Goal: Task Accomplishment & Management: Manage account settings

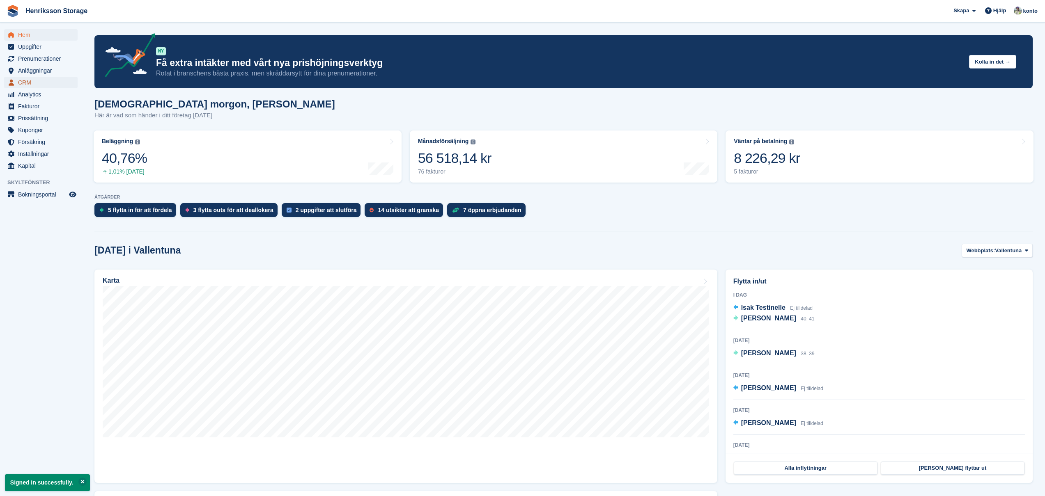
click at [37, 82] on span "CRM" at bounding box center [42, 82] width 49 height 11
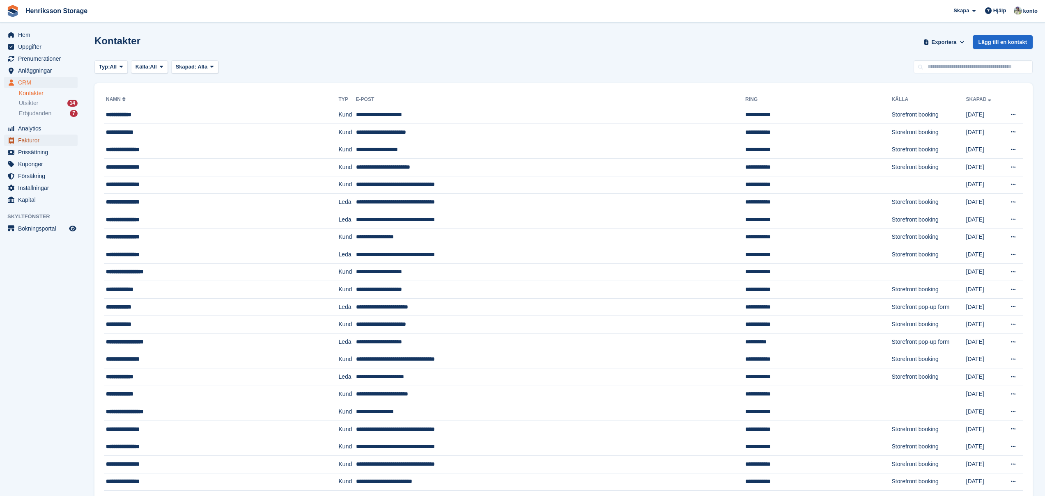
click at [45, 138] on span "Fakturor" at bounding box center [42, 140] width 49 height 11
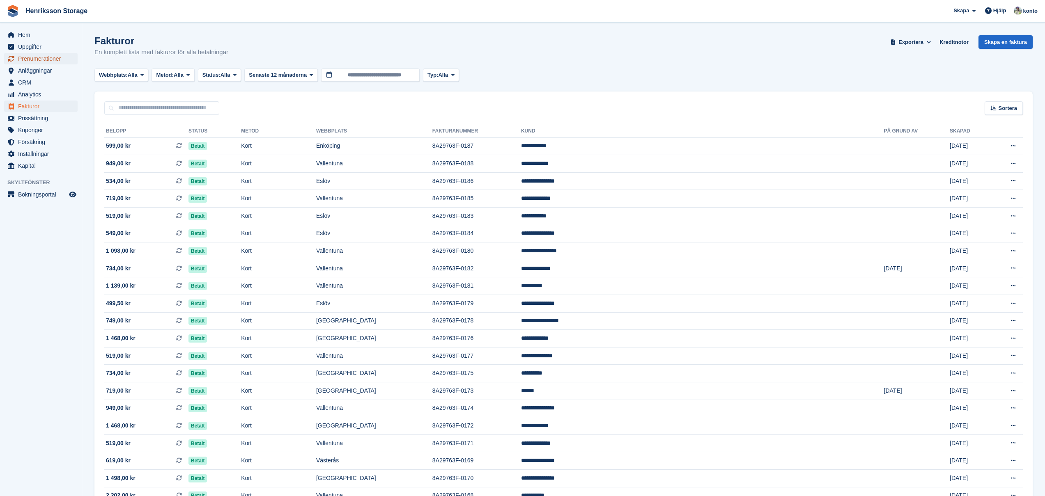
click at [47, 64] on span "Prenumerationer" at bounding box center [42, 58] width 49 height 11
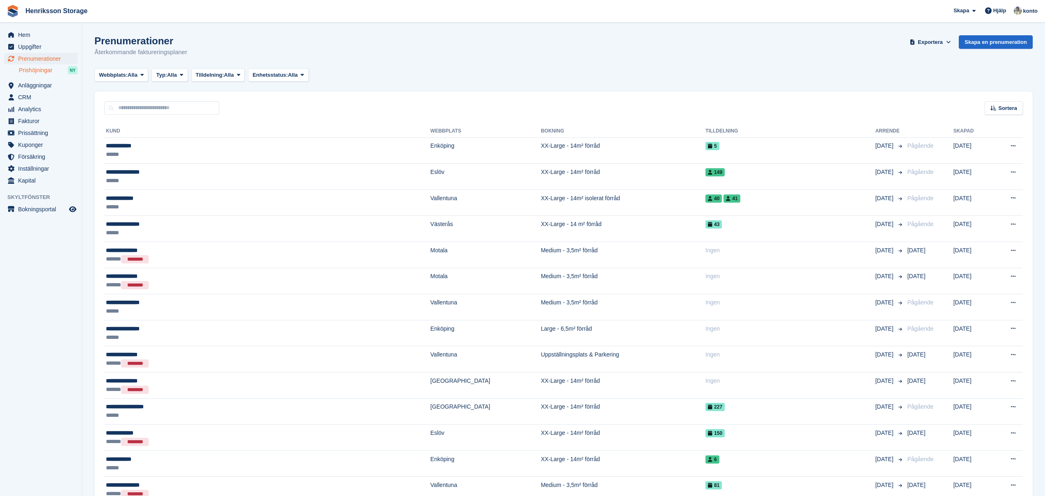
click at [51, 72] on span "Prishöjningar" at bounding box center [36, 71] width 34 height 8
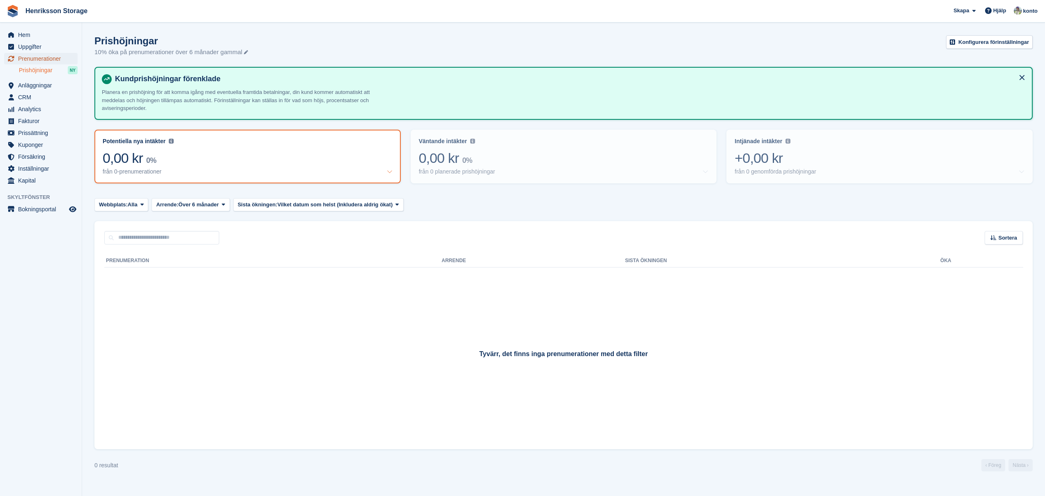
click at [55, 62] on span "Prenumerationer" at bounding box center [42, 58] width 49 height 11
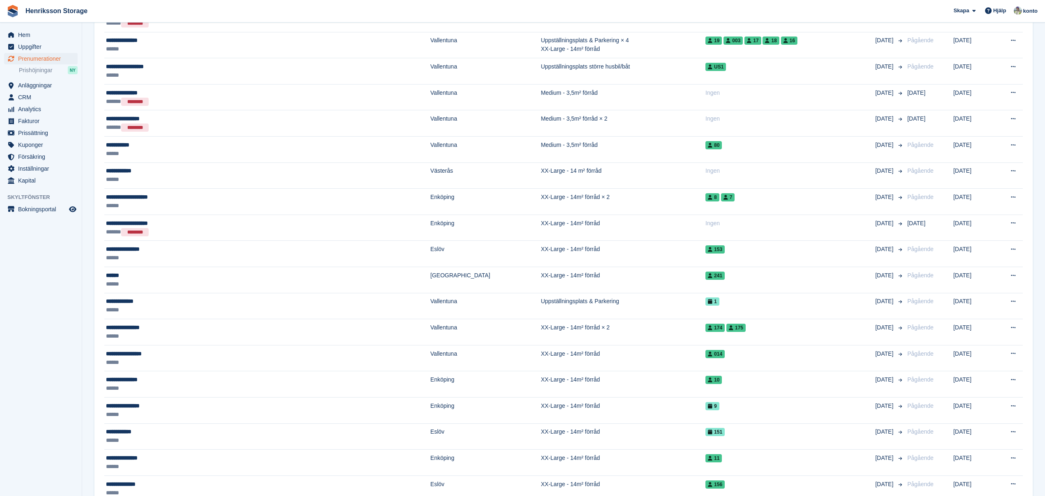
scroll to position [987, 0]
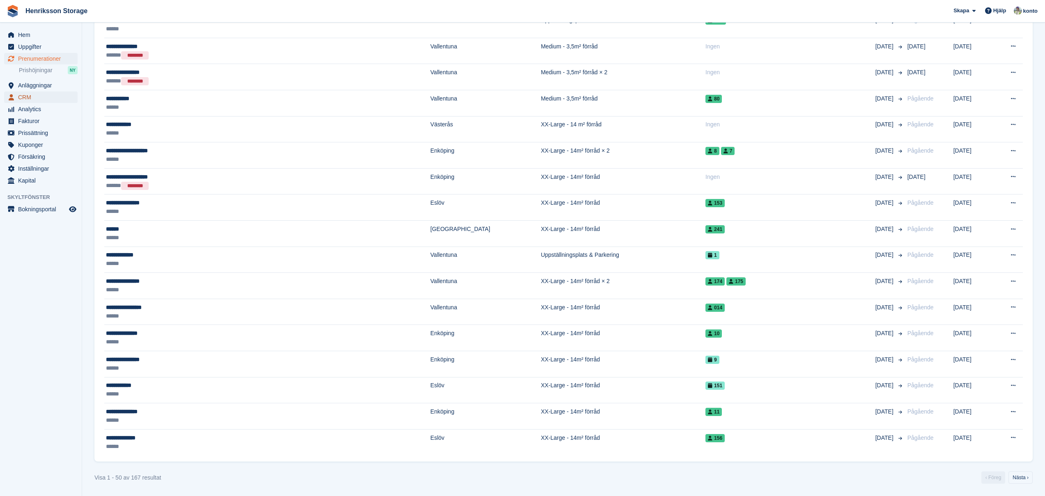
click at [48, 99] on span "CRM" at bounding box center [42, 97] width 49 height 11
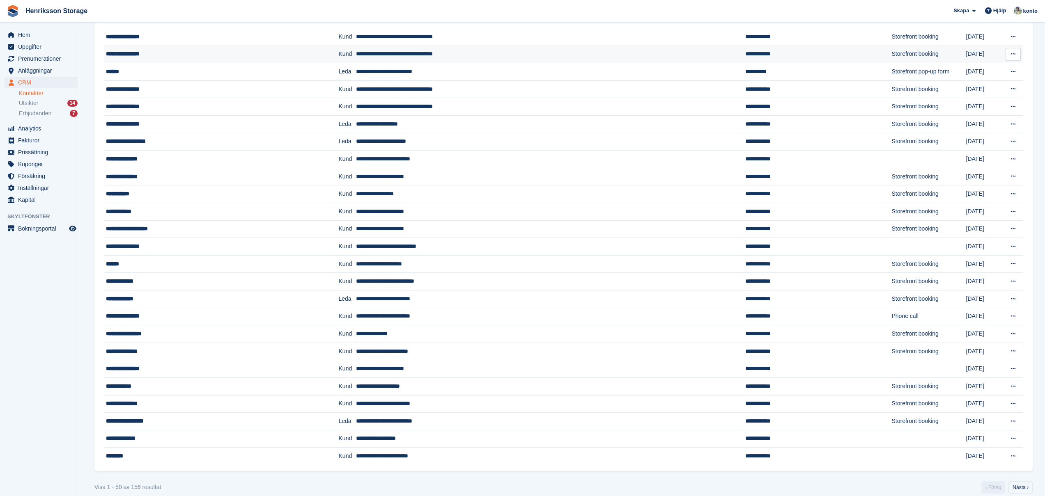
scroll to position [525, 0]
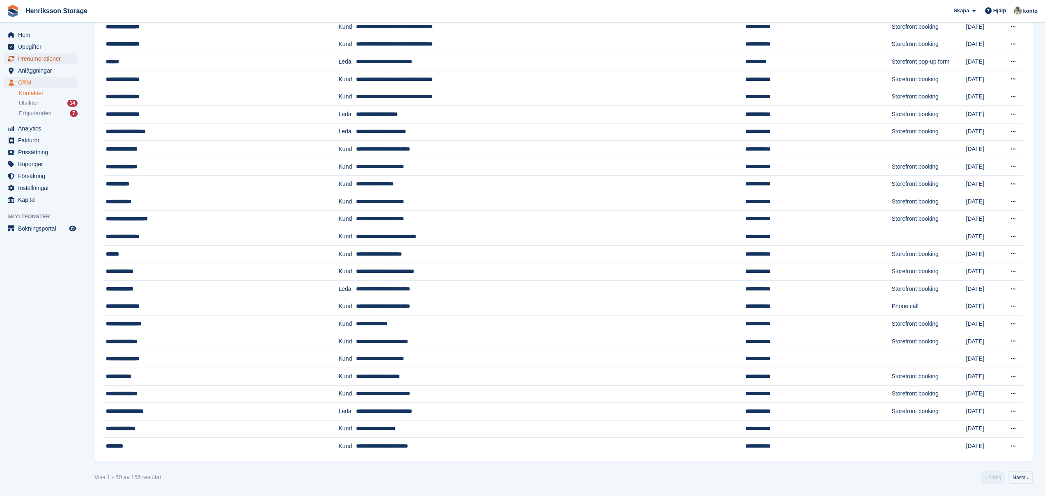
click at [40, 60] on span "Prenumerationer" at bounding box center [42, 58] width 49 height 11
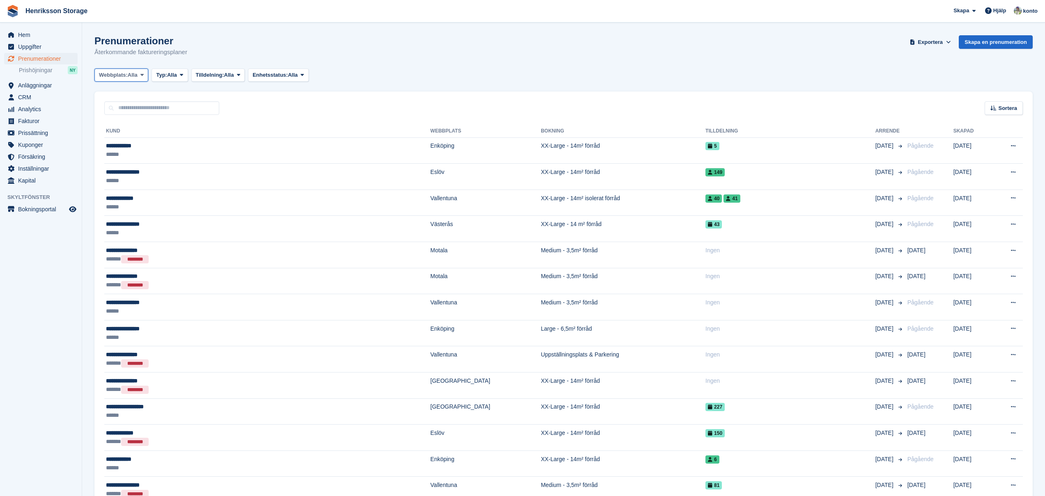
click at [144, 76] on icon at bounding box center [141, 74] width 3 height 5
click at [177, 71] on span "Alla" at bounding box center [172, 75] width 10 height 8
click at [178, 142] on link "Aktiv" at bounding box center [190, 138] width 71 height 15
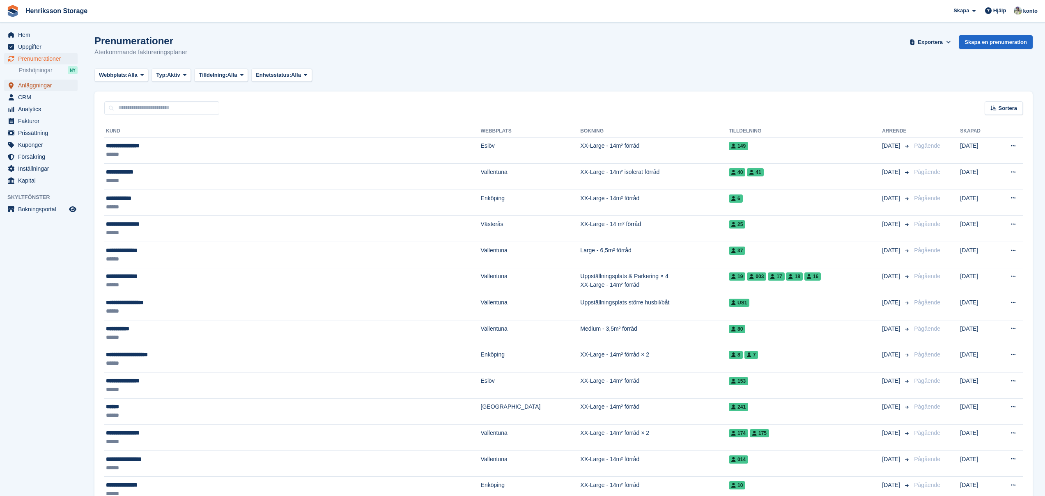
click at [51, 86] on span "Anläggningar" at bounding box center [42, 85] width 49 height 11
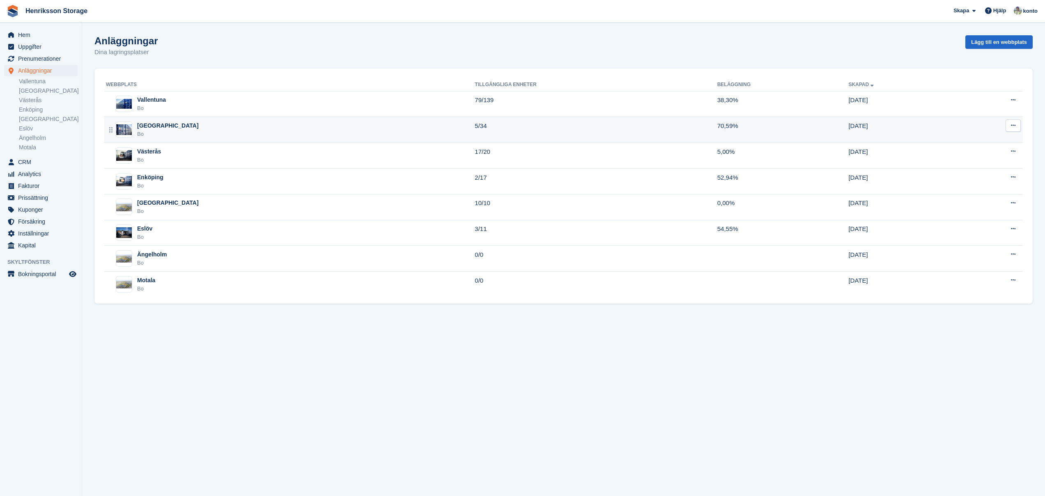
click at [217, 129] on div "Halmstad Bo" at bounding box center [290, 130] width 369 height 17
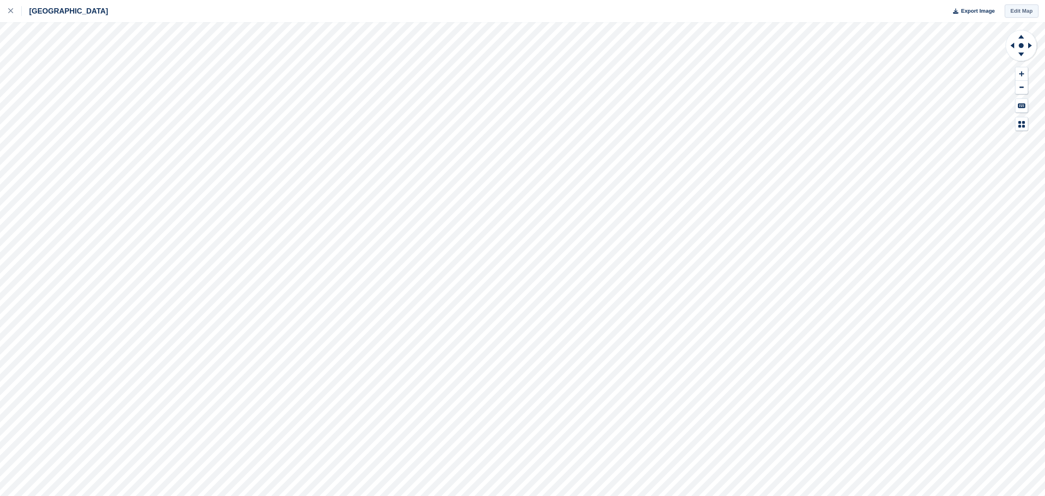
click at [1023, 10] on link "Edit Map" at bounding box center [1022, 12] width 34 height 14
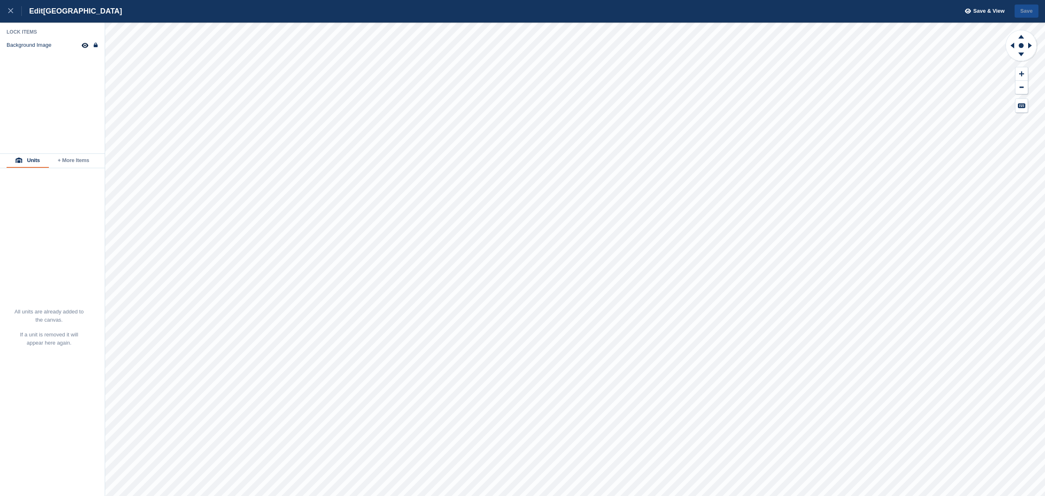
click at [69, 158] on button "+ More Items" at bounding box center [73, 161] width 49 height 14
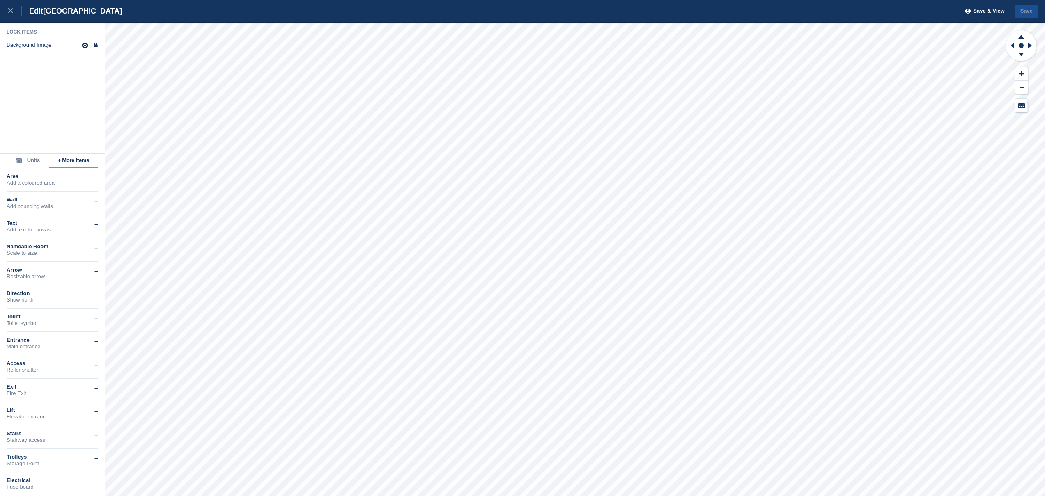
click at [31, 163] on button "Units" at bounding box center [28, 161] width 42 height 14
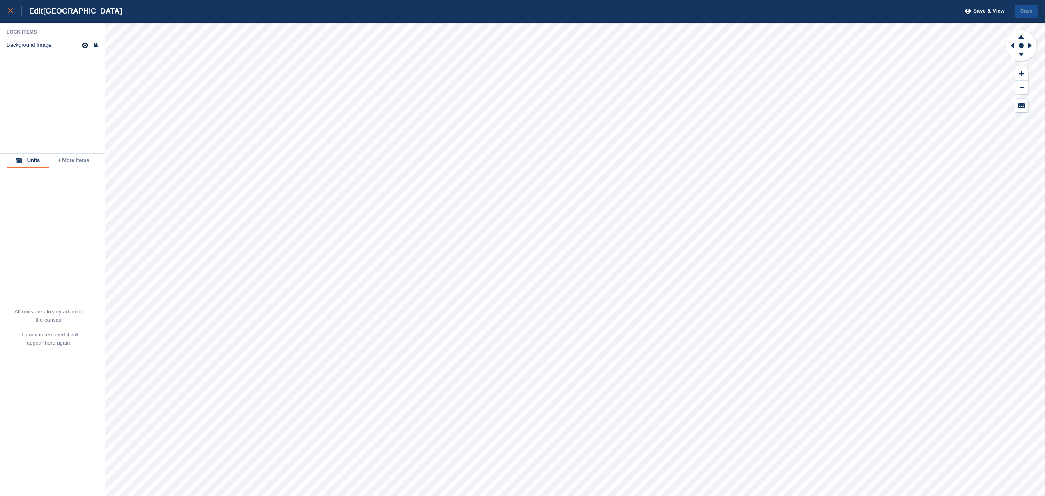
click at [8, 15] on div at bounding box center [15, 11] width 14 height 10
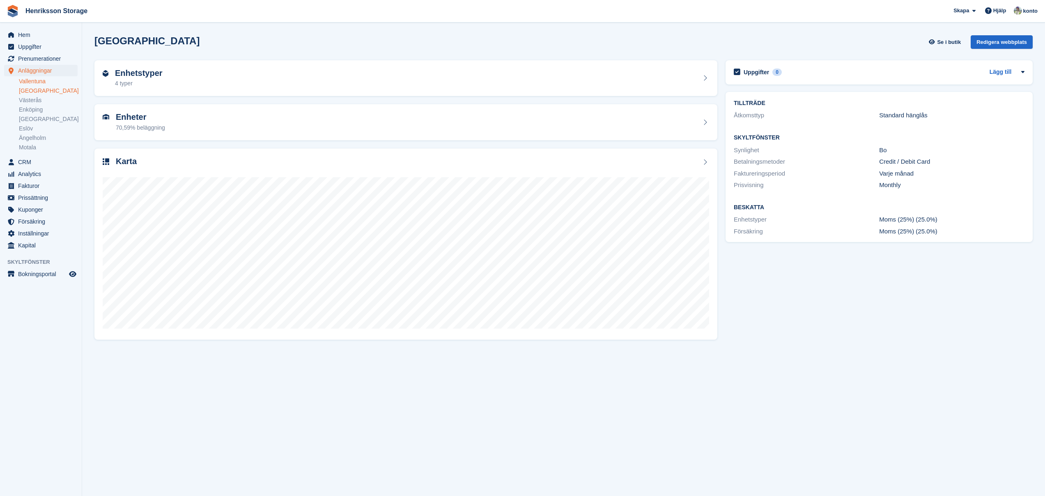
click at [43, 82] on link "Vallentuna" at bounding box center [48, 82] width 59 height 8
click at [36, 101] on link "Västerås" at bounding box center [48, 100] width 59 height 8
click at [37, 110] on link "Enköping" at bounding box center [48, 110] width 59 height 8
click at [38, 100] on link "Västerås" at bounding box center [48, 100] width 59 height 8
click at [37, 108] on link "Enköping" at bounding box center [48, 110] width 59 height 8
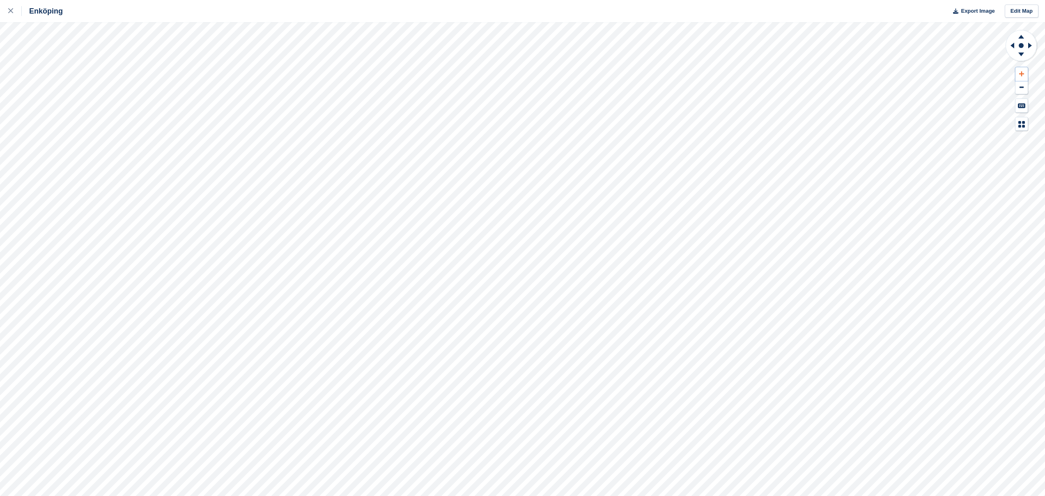
click at [1021, 71] on icon at bounding box center [1021, 74] width 5 height 6
click at [1024, 75] on button at bounding box center [1021, 74] width 12 height 14
click at [1012, 45] on icon at bounding box center [1012, 46] width 4 height 6
click at [1021, 39] on icon at bounding box center [1020, 35] width 21 height 10
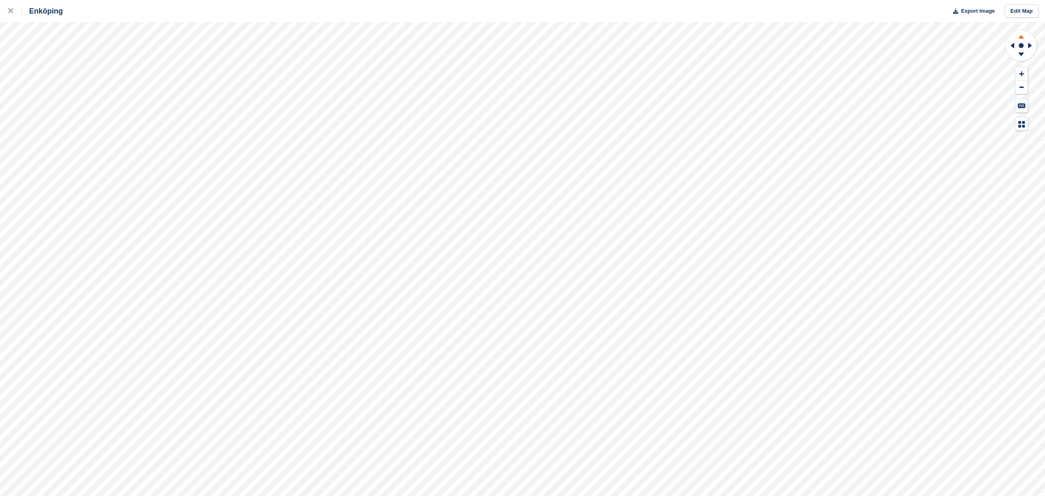
click at [1021, 39] on icon at bounding box center [1020, 35] width 21 height 10
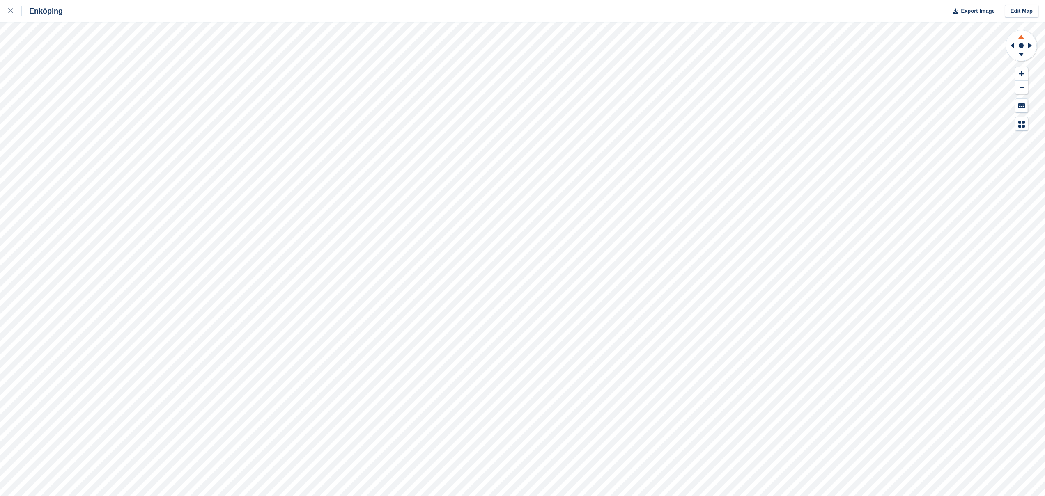
click at [1021, 39] on icon at bounding box center [1020, 35] width 21 height 10
click at [62, 112] on button "Gör tillgänglig" at bounding box center [64, 107] width 98 height 17
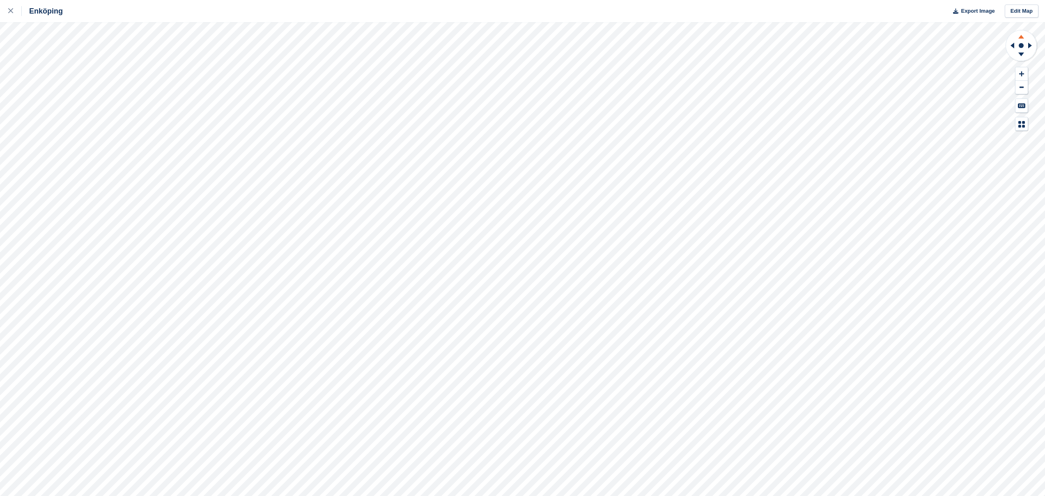
click at [1021, 35] on icon at bounding box center [1021, 37] width 6 height 4
click at [1019, 53] on icon at bounding box center [1021, 55] width 6 height 4
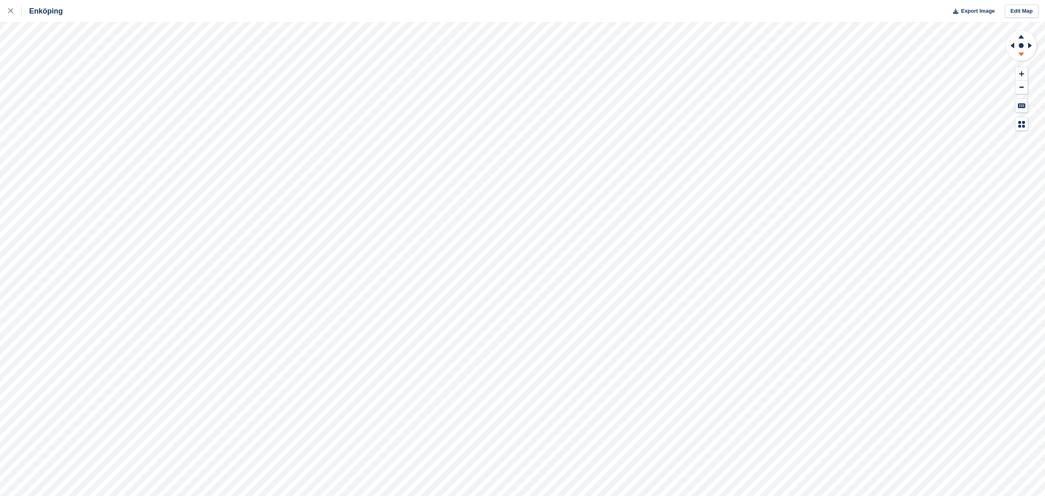
click at [1019, 53] on icon at bounding box center [1021, 55] width 6 height 4
click at [7, 15] on link at bounding box center [11, 11] width 22 height 22
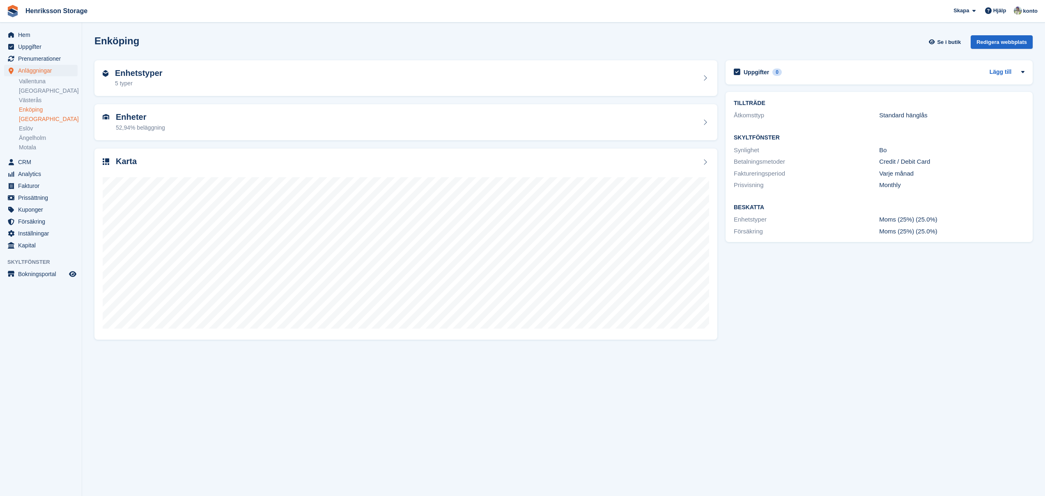
click at [38, 119] on link "[GEOGRAPHIC_DATA]" at bounding box center [48, 119] width 59 height 8
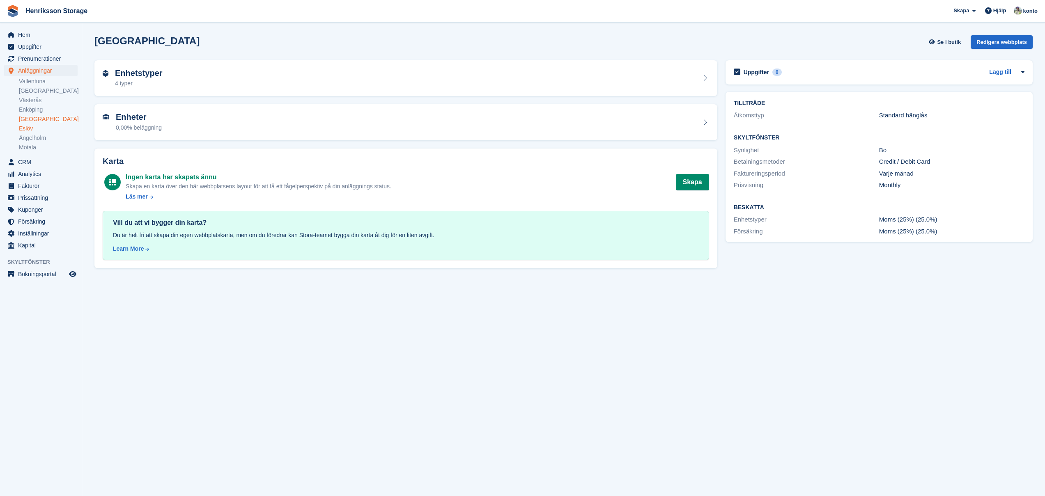
click at [28, 130] on link "Eslöv" at bounding box center [48, 129] width 59 height 8
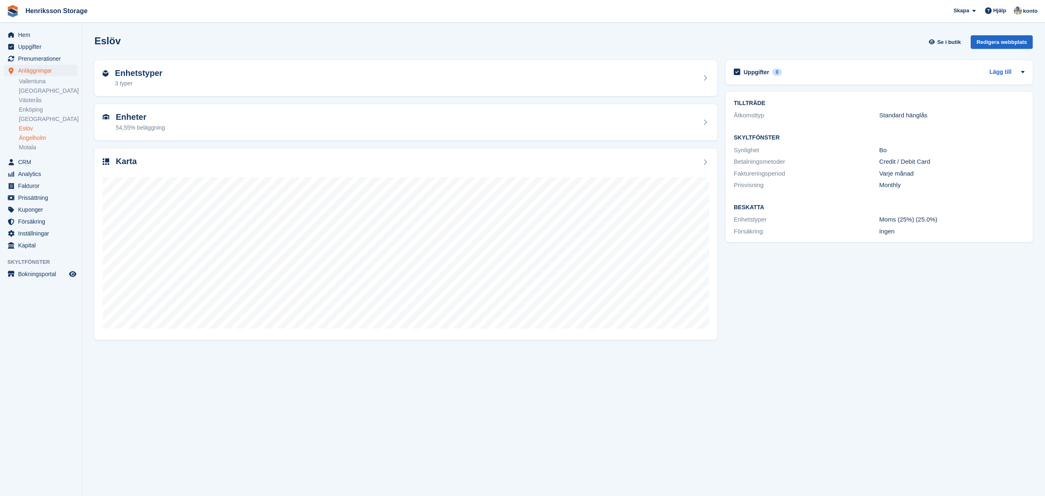
click at [29, 137] on link "Ängelholm" at bounding box center [48, 138] width 59 height 8
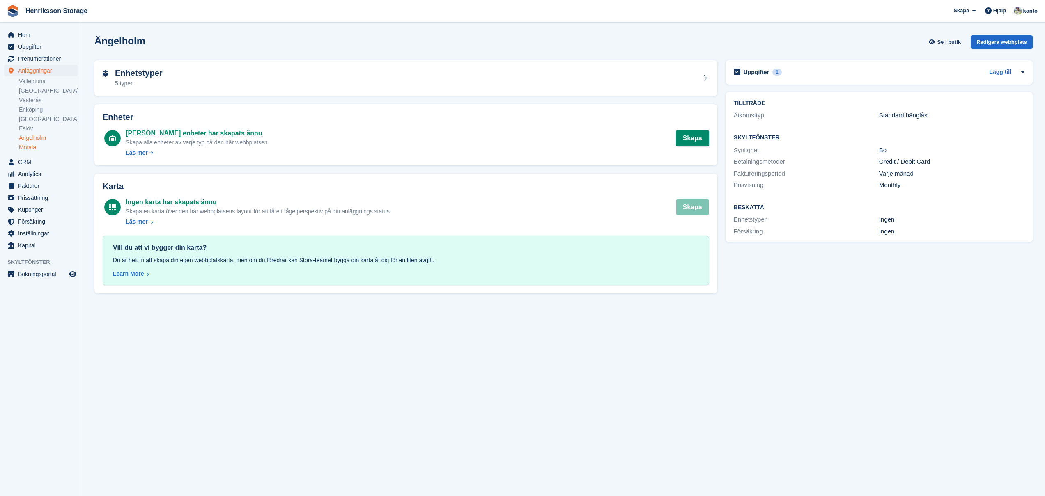
click at [31, 144] on link "Motala" at bounding box center [48, 148] width 59 height 8
click at [35, 139] on link "Ängelholm" at bounding box center [48, 138] width 59 height 8
click at [25, 129] on link "Eslöv" at bounding box center [48, 129] width 59 height 8
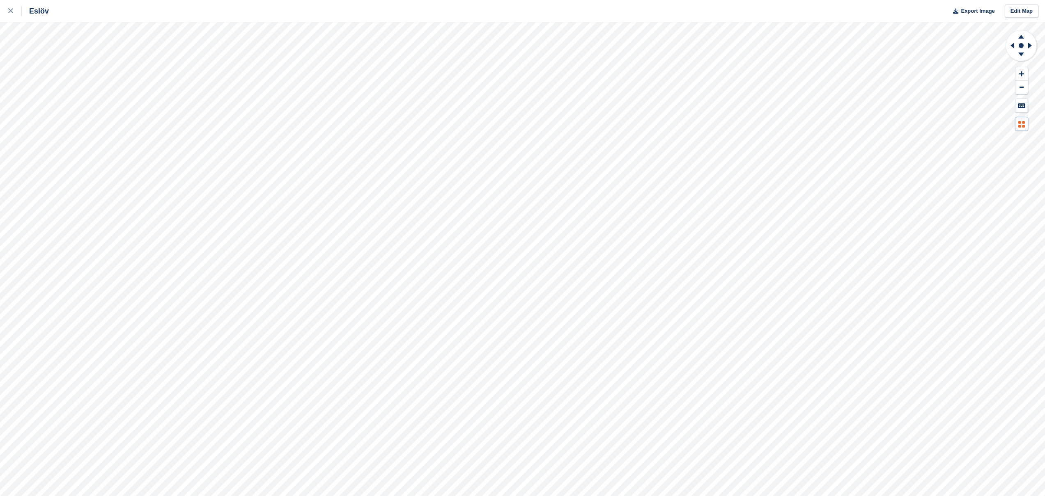
click at [1021, 123] on icon at bounding box center [1021, 124] width 7 height 7
click at [948, 140] on div "Available" at bounding box center [953, 141] width 20 height 6
